Goal: Task Accomplishment & Management: Complete application form

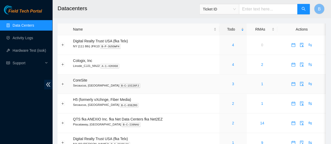
click at [234, 87] on div "3" at bounding box center [233, 84] width 22 height 6
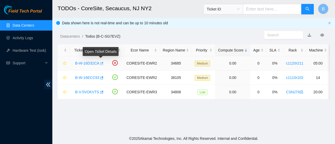
click at [101, 64] on icon "button" at bounding box center [101, 63] width 3 height 3
click at [102, 92] on div "B-V-5VOKVTS" at bounding box center [87, 92] width 31 height 8
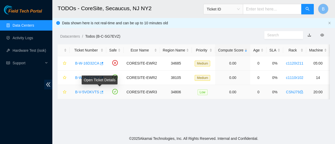
click at [101, 92] on icon "button" at bounding box center [101, 92] width 3 height 3
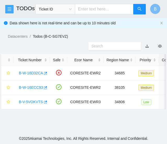
click at [10, 9] on icon "menu" at bounding box center [9, 9] width 4 height 4
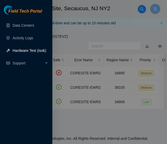
click at [18, 51] on link "Hardware Test (isok)" at bounding box center [30, 50] width 34 height 4
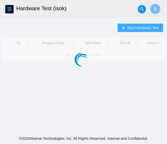
click at [137, 30] on span "Run Hardware Test" at bounding box center [142, 28] width 31 height 6
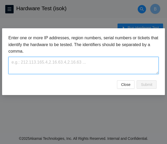
click at [53, 64] on textarea at bounding box center [83, 65] width 150 height 17
paste textarea "B-V-5VOKVTS"
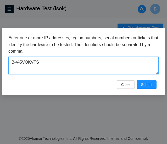
type textarea "B-V-5VOKVTS"
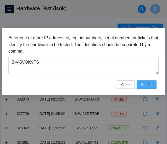
click at [146, 83] on span "Submit" at bounding box center [147, 85] width 12 height 6
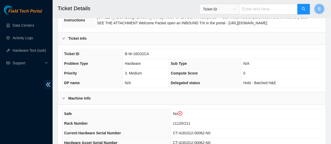
scroll to position [102, 0]
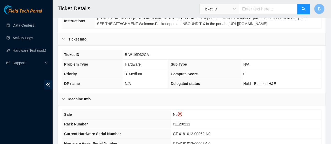
click at [138, 54] on span "B-W-16D32CA" at bounding box center [137, 55] width 24 height 4
copy span "B-W-16D32CA"
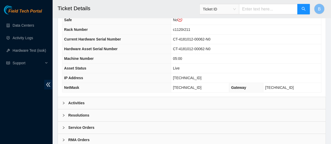
scroll to position [197, 0]
click at [75, 100] on b "Activities" at bounding box center [76, 103] width 16 height 6
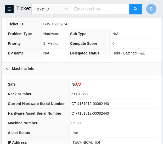
scroll to position [169, 0]
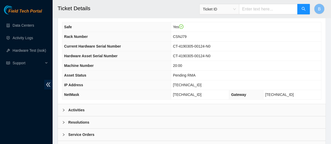
scroll to position [180, 0]
click at [80, 108] on b "Activities" at bounding box center [76, 110] width 16 height 6
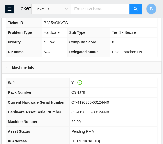
scroll to position [143, 0]
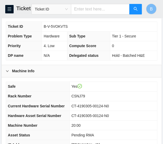
click at [60, 26] on span "B-V-5VOKVTS" at bounding box center [56, 26] width 24 height 4
copy span "B-V-5VOKVTS"
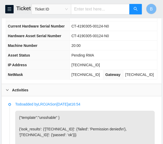
click at [92, 64] on span "[TECHNICAL_ID]" at bounding box center [85, 65] width 29 height 4
copy span "[TECHNICAL_ID]"
click at [88, 73] on span "[TECHNICAL_ID]" at bounding box center [85, 74] width 29 height 4
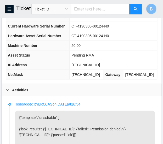
click at [88, 73] on span "255.255.255.128" at bounding box center [85, 74] width 29 height 4
copy span "255.255.255.128"
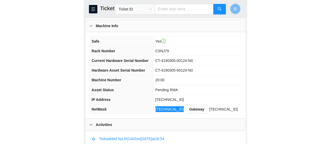
scroll to position [184, 0]
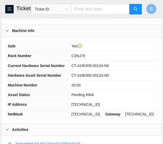
click at [80, 54] on span "CSNJ79" at bounding box center [78, 56] width 14 height 4
copy span "CSNJ79"
click at [81, 83] on span "20:00" at bounding box center [75, 85] width 9 height 4
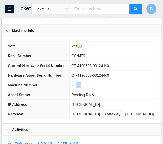
click at [81, 83] on span "20:00" at bounding box center [75, 85] width 9 height 4
copy span "20:00"
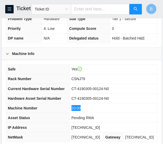
scroll to position [134, 0]
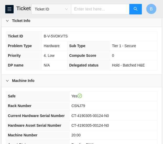
click at [59, 35] on span "B-V-5VOKVTS" at bounding box center [56, 36] width 24 height 4
copy span "B-V-5VOKVTS"
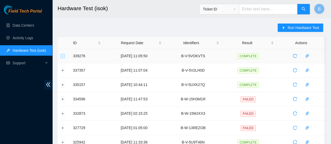
click at [62, 55] on button "Expand row" at bounding box center [63, 56] width 4 height 4
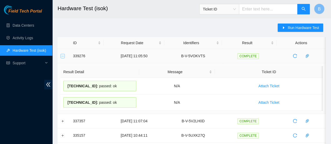
click at [62, 55] on button "Collapse row" at bounding box center [63, 56] width 4 height 4
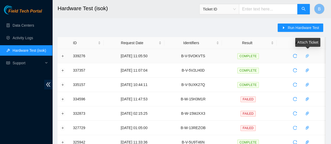
click at [308, 56] on icon "paper-clip" at bounding box center [307, 56] width 4 height 4
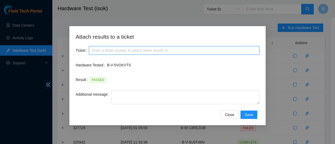
click at [138, 49] on input "Ticket" at bounding box center [174, 50] width 170 height 8
paste input "20:00"
type input "2"
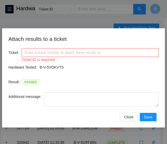
click at [50, 54] on input "Ticket" at bounding box center [90, 52] width 137 height 8
paste input "B-V-5VOKVTS"
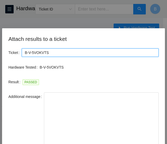
drag, startPoint x: 158, startPoint y: 105, endPoint x: 157, endPoint y: 157, distance: 51.3
click at [157, 144] on html "FTP Data Centers Activity Logs Hardware Test (isok) Support Hardware Test (isok…" at bounding box center [83, 72] width 167 height 144
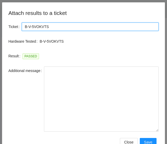
scroll to position [26, 0]
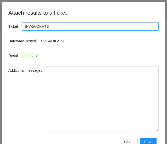
type input "B-V-5VOKVTS"
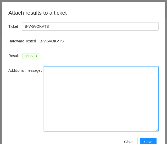
click at [71, 107] on textarea "Additional message" at bounding box center [101, 98] width 115 height 65
paste textarea "-Safely powered down machine -Replaced machine SN() with Machine SN() -Power on…"
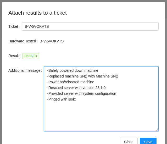
drag, startPoint x: 123, startPoint y: 75, endPoint x: 43, endPoint y: 75, distance: 80.6
click at [44, 75] on textarea "-Safely powered down machine -Replaced machine SN() with Machine SN() -Power on…" at bounding box center [101, 98] width 115 height 65
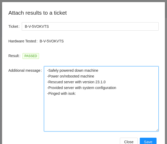
click at [105, 82] on textarea "-Safely powered down machine -Power on/rebooted machine -Rescued server with ve…" at bounding box center [101, 98] width 115 height 65
click at [91, 93] on textarea "-Safely powered down machine -Power on/rebooted machine -Rescued server with ve…" at bounding box center [101, 98] width 115 height 65
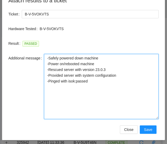
scroll to position [39, 0]
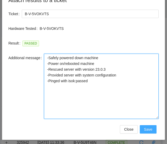
type textarea "-Safely powered down machine -Power on/rebooted machine -Rescued server with ve…"
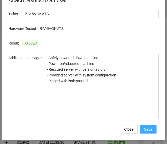
click at [153, 132] on button "Save" at bounding box center [148, 129] width 17 height 8
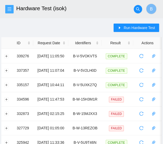
click at [9, 9] on icon "menu" at bounding box center [9, 9] width 4 height 4
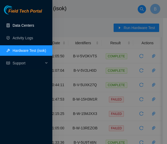
click at [20, 23] on link "Data Centers" at bounding box center [23, 25] width 21 height 4
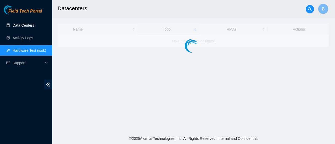
click at [21, 27] on link "Data Centers" at bounding box center [23, 25] width 21 height 4
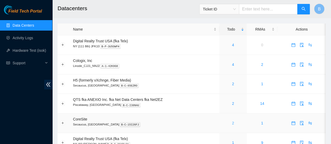
click at [233, 123] on link "2" at bounding box center [233, 123] width 2 height 4
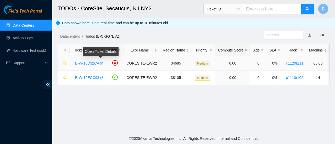
click at [102, 64] on icon "button" at bounding box center [101, 64] width 4 height 4
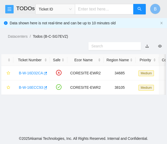
click at [9, 6] on button "button" at bounding box center [9, 9] width 8 height 8
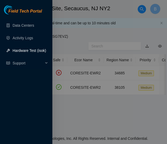
click at [34, 49] on link "Hardware Test (isok)" at bounding box center [30, 50] width 34 height 4
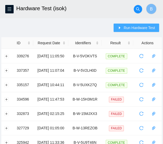
click at [141, 29] on span "Run Hardware Test" at bounding box center [139, 28] width 31 height 6
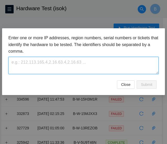
click at [24, 65] on textarea at bounding box center [83, 65] width 150 height 17
paste textarea "B-W-16D32CA"
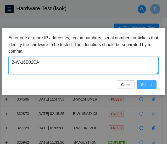
type textarea "B-W-16D32CA"
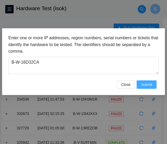
click at [140, 84] on button "Submit" at bounding box center [147, 84] width 20 height 8
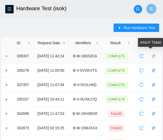
click at [154, 59] on button "button" at bounding box center [153, 56] width 8 height 8
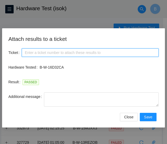
click at [40, 52] on input "Ticket" at bounding box center [90, 52] width 137 height 8
paste input "B-W-16D32CA"
type input "B-W-16D32CA"
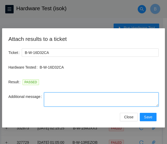
click at [56, 97] on textarea "Additional message" at bounding box center [101, 99] width 115 height 14
paste textarea "-Safely powered down machine -Removed old disk s/n: ( ) and replaced it with ne…"
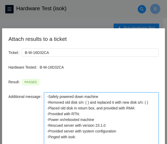
drag, startPoint x: 158, startPoint y: 105, endPoint x: 156, endPoint y: 157, distance: 51.1
click at [156, 144] on html "FTP Data Centers Activity Logs Hardware Test (isok) Support Hardware Test (isok…" at bounding box center [83, 72] width 167 height 144
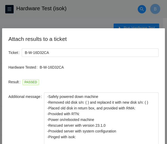
click at [148, 90] on div "Result PASSED" at bounding box center [83, 85] width 150 height 15
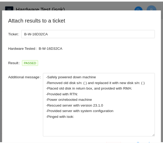
scroll to position [41, 0]
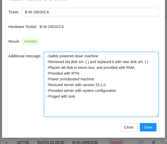
click at [85, 62] on textarea "-Safely powered down machine -Removed old disk s/n: ( ) and replaced it with ne…" at bounding box center [101, 84] width 115 height 65
click at [85, 61] on textarea "-Safely powered down machine -Removed old disk s/n: ( ) and replaced it with ne…" at bounding box center [101, 84] width 115 height 65
paste textarea "WFK0DAYW"
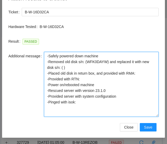
click at [53, 69] on textarea "-Safely powered down machine -Removed old disk s/n: (WFK0DAYW) and replaced it …" at bounding box center [101, 84] width 115 height 65
click at [144, 72] on textarea "-Safely powered down machine -Removed old disk s/n: (WFK0DAYW) and replaced it …" at bounding box center [101, 84] width 115 height 65
click at [141, 70] on textarea "-Safely powered down machine -Removed old disk s/n: (WFK0DAYW) and replaced it …" at bounding box center [101, 84] width 115 height 65
paste textarea "B-W-16DUWDJ"
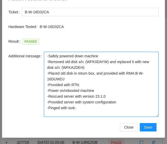
click at [96, 84] on textarea "-Safely powered down machine -Removed old disk s/n: (WFK0DAYW) and replaced it …" at bounding box center [101, 84] width 115 height 65
paste textarea "463470056782"
drag, startPoint x: 124, startPoint y: 101, endPoint x: 43, endPoint y: 96, distance: 81.8
click at [44, 96] on textarea "-Safely powered down machine -Removed old disk s/n: (WFK0DAYW) and replaced it …" at bounding box center [101, 84] width 115 height 65
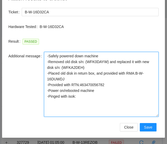
click at [83, 100] on textarea "-Safely powered down machine -Removed old disk s/n: (WFK0DAYW) and replaced it …" at bounding box center [101, 84] width 115 height 65
type textarea "-Safely powered down machine -Removed old disk s/n: (WFK0DAYW) and replaced it …"
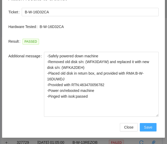
click at [150, 125] on span "Save" at bounding box center [148, 127] width 8 height 6
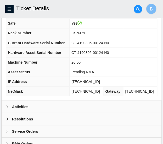
scroll to position [222, 0]
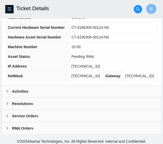
click at [8, 103] on div at bounding box center [9, 104] width 6 height 6
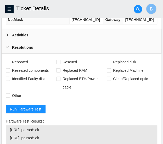
scroll to position [278, 0]
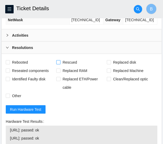
click at [57, 62] on span at bounding box center [58, 62] width 4 height 4
click at [57, 62] on input "Rescued" at bounding box center [58, 62] width 4 height 4
checkbox input "true"
click at [8, 60] on input "Rebooted" at bounding box center [8, 62] width 4 height 4
checkbox input "true"
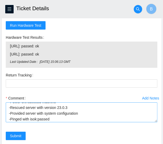
scroll to position [12, 0]
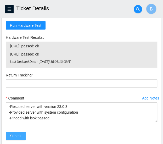
click at [17, 133] on span "Submit" at bounding box center [16, 136] width 12 height 6
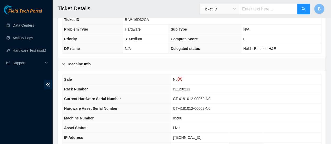
scroll to position [212, 0]
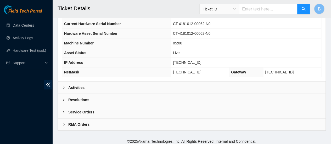
click at [77, 82] on div "Activities" at bounding box center [192, 88] width 268 height 12
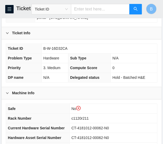
scroll to position [135, 0]
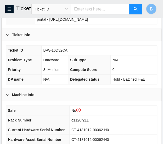
click at [52, 46] on td "B-W-16D32CA" at bounding box center [99, 51] width 116 height 10
copy span "B-W-16D32CA"
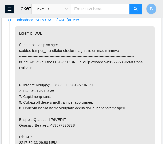
scroll to position [324, 0]
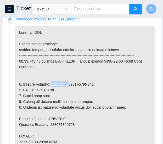
drag, startPoint x: 69, startPoint y: 86, endPoint x: 51, endPoint y: 87, distance: 18.1
copy p "WFK0DAYW"
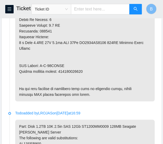
scroll to position [510, 0]
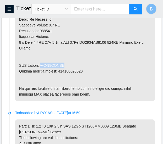
drag, startPoint x: 68, startPoint y: 62, endPoint x: 40, endPoint y: 63, distance: 27.8
copy p "B-W-16DUWDJ"
drag, startPoint x: 83, startPoint y: 68, endPoint x: 59, endPoint y: 69, distance: 24.1
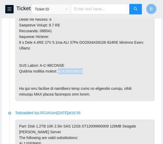
copy p "463470056782"
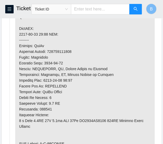
scroll to position [339, 0]
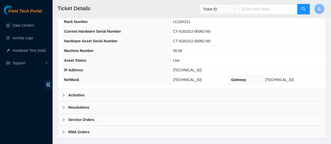
scroll to position [212, 0]
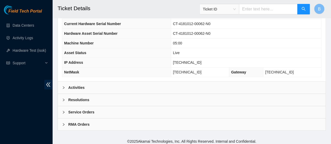
click at [75, 85] on b "Activities" at bounding box center [76, 88] width 16 height 6
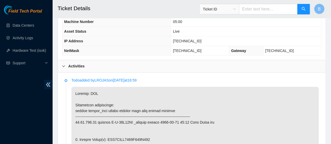
scroll to position [234, 0]
click at [79, 63] on b "Activities" at bounding box center [76, 66] width 16 height 6
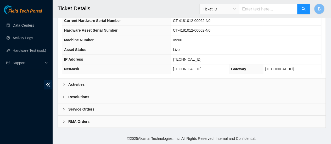
scroll to position [212, 0]
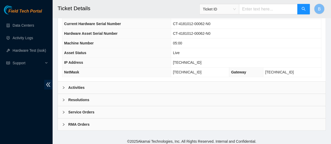
click at [64, 99] on icon "right" at bounding box center [64, 100] width 2 height 3
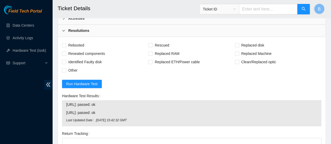
scroll to position [286, 0]
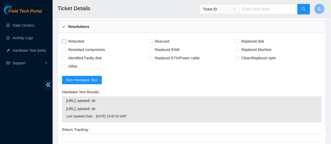
click at [64, 39] on input "Rebooted" at bounding box center [64, 41] width 4 height 4
checkbox input "true"
click at [167, 39] on span at bounding box center [237, 41] width 4 height 4
click at [167, 39] on input "Replaced disk" at bounding box center [237, 41] width 4 height 4
checkbox input "true"
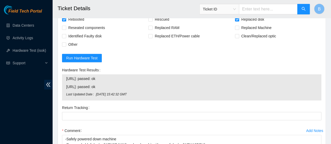
scroll to position [308, 0]
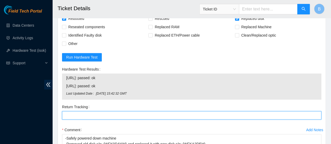
click at [88, 116] on Tracking "Return Tracking" at bounding box center [191, 115] width 259 height 8
paste Tracking "463470056782"
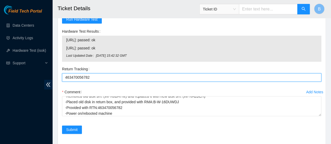
scroll to position [348, 0]
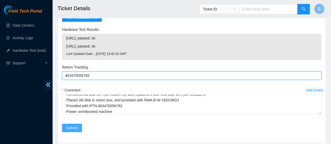
type Tracking "463470056782"
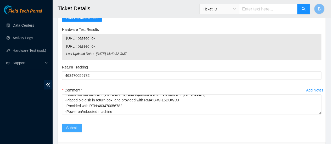
click at [69, 125] on span "Submit" at bounding box center [72, 128] width 12 height 6
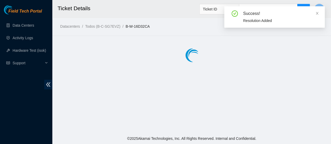
scroll to position [0, 0]
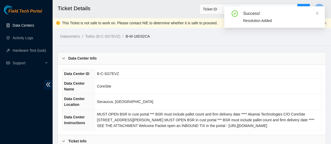
click at [22, 27] on link "Data Centers" at bounding box center [23, 25] width 21 height 4
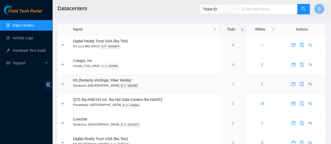
click at [167, 85] on link "2" at bounding box center [233, 84] width 2 height 4
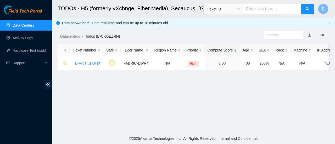
click at [19, 25] on link "Data Centers" at bounding box center [23, 25] width 21 height 4
